Goal: Check status: Check status

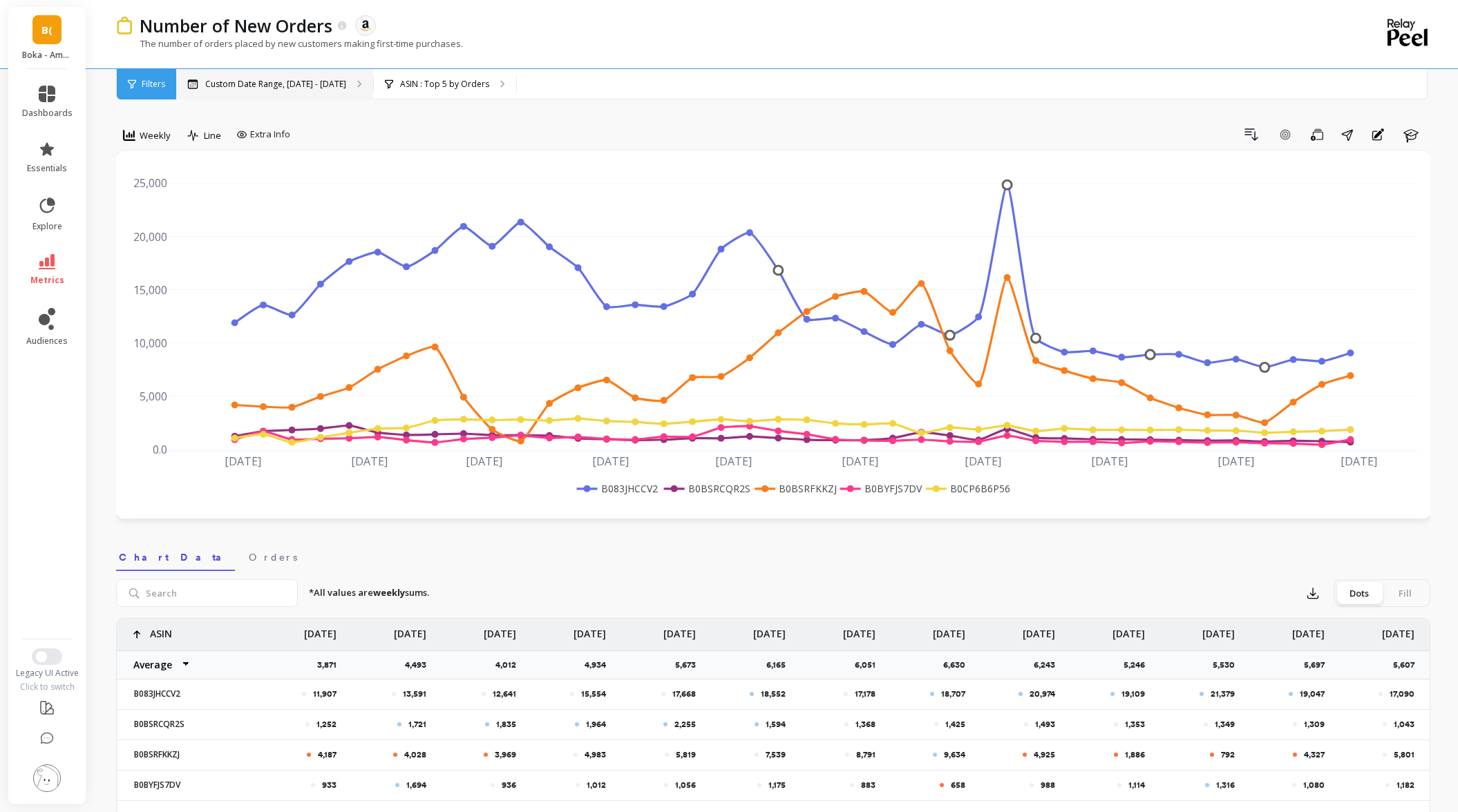
click at [310, 89] on div "Custom Date Range, [DATE] - [DATE]" at bounding box center [275, 84] width 197 height 30
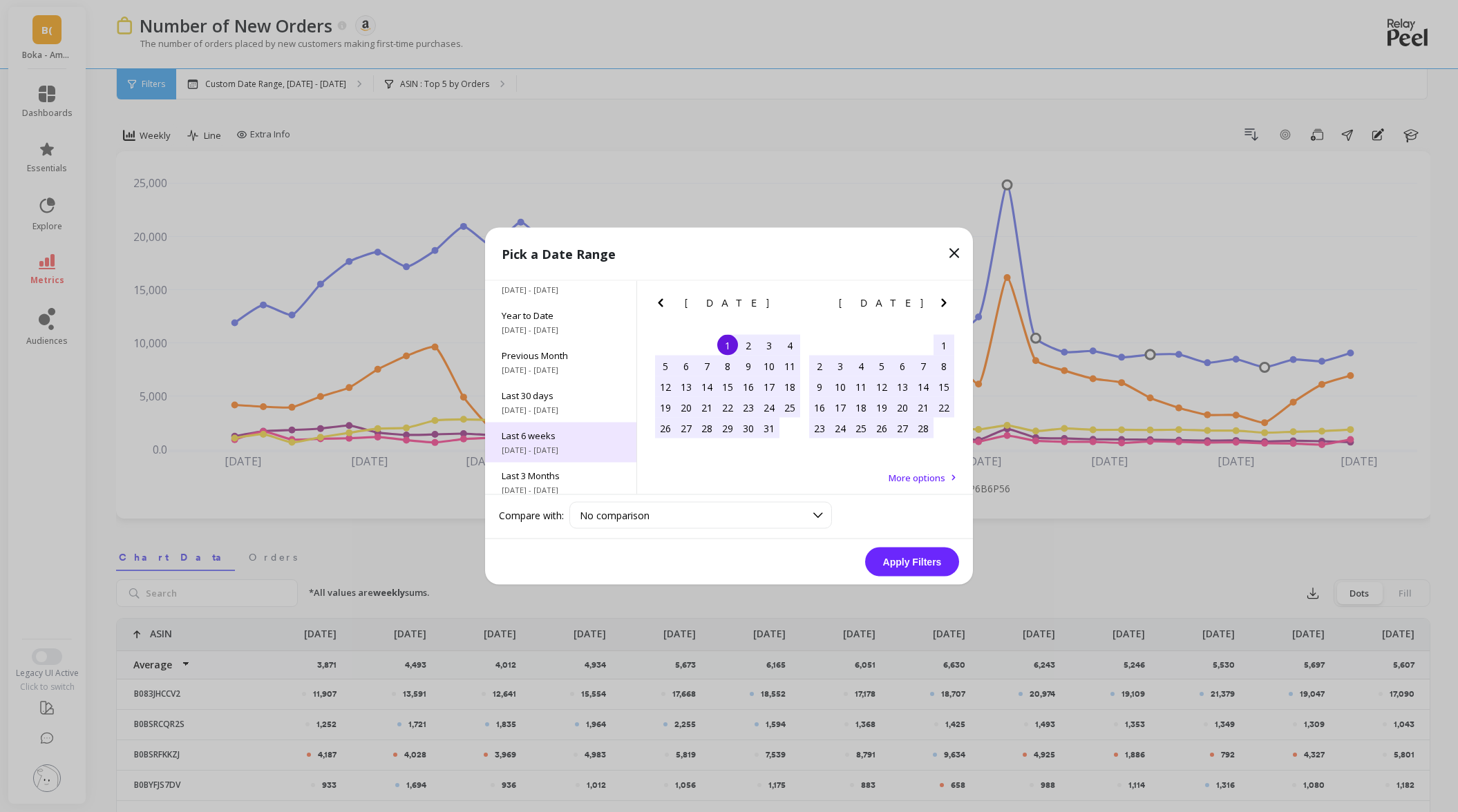
scroll to position [21, 0]
click at [544, 430] on span "Last 6 weeks" at bounding box center [561, 433] width 118 height 13
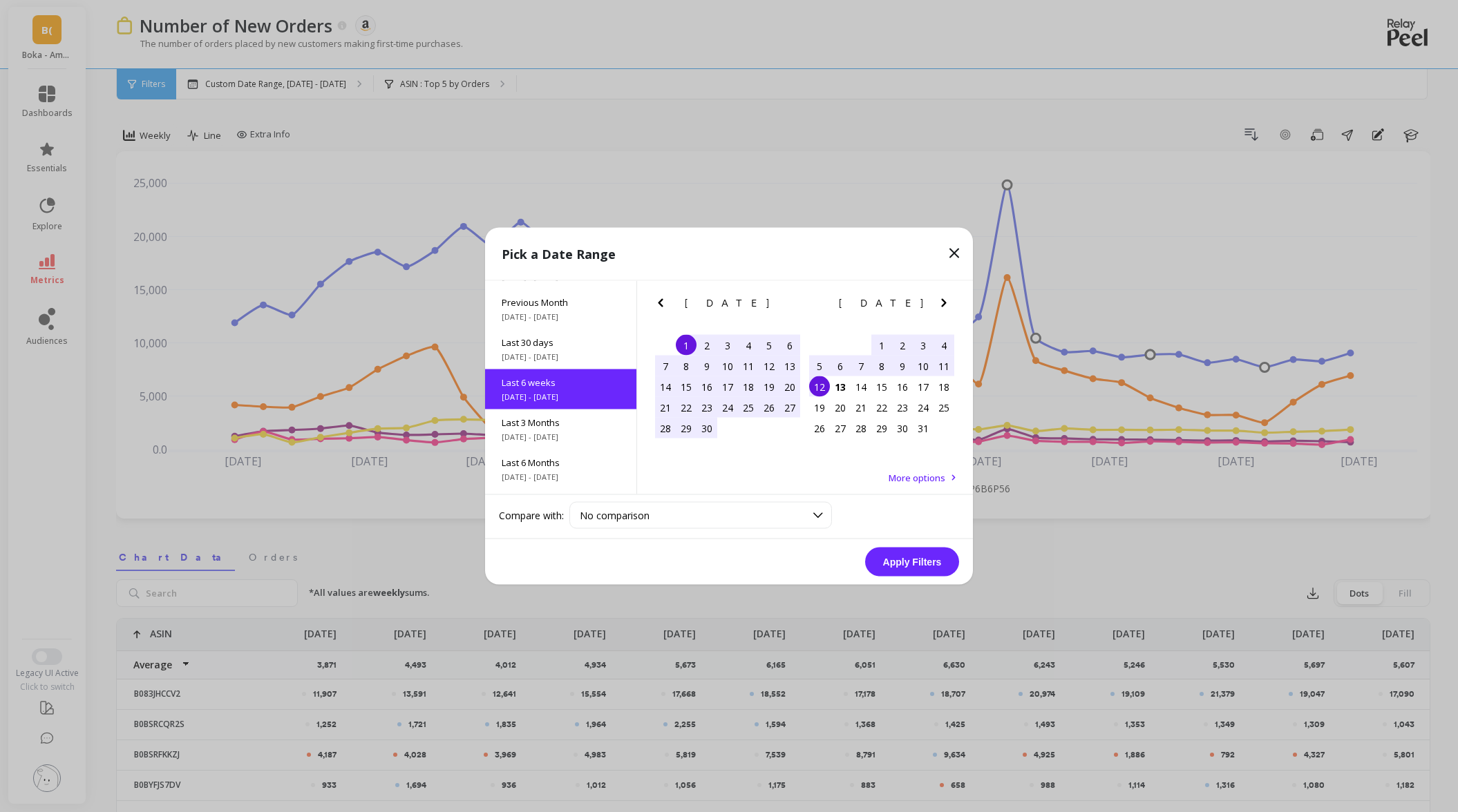
scroll to position [73, 0]
click at [922, 564] on button "Apply Filters" at bounding box center [912, 562] width 94 height 29
